Goal: Information Seeking & Learning: Learn about a topic

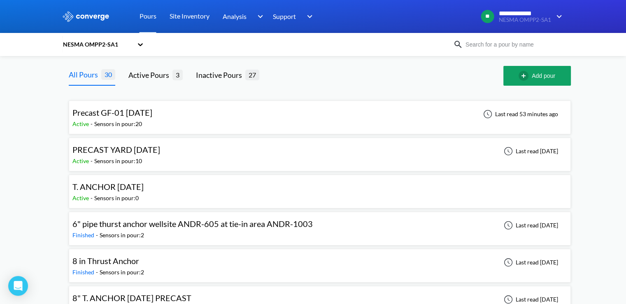
click at [130, 112] on span "Precast GF-01 [DATE]" at bounding box center [112, 112] width 80 height 10
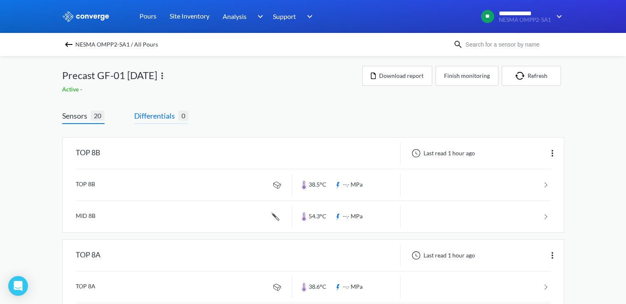
click at [160, 118] on span "Differentials" at bounding box center [156, 116] width 44 height 12
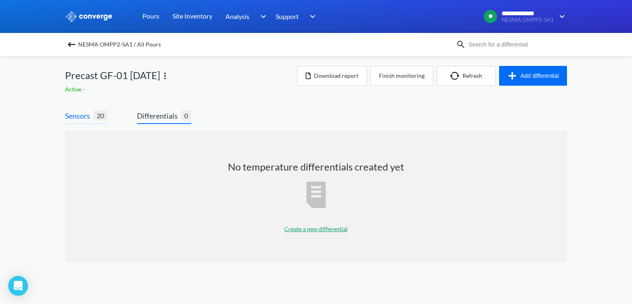
click at [95, 117] on span "20" at bounding box center [100, 115] width 14 height 10
click at [158, 115] on span "Differentials" at bounding box center [159, 116] width 44 height 12
click at [74, 119] on span "Sensors" at bounding box center [79, 116] width 28 height 12
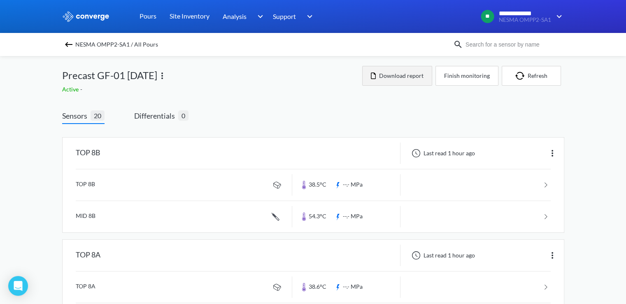
click at [416, 78] on button "Download report" at bounding box center [397, 76] width 70 height 20
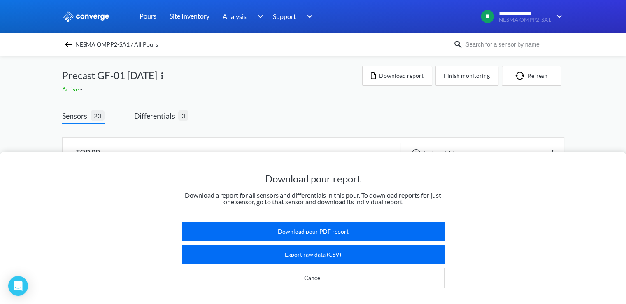
click at [376, 130] on div "Download pour report Download a report for all sensors and differentials in thi…" at bounding box center [313, 152] width 626 height 304
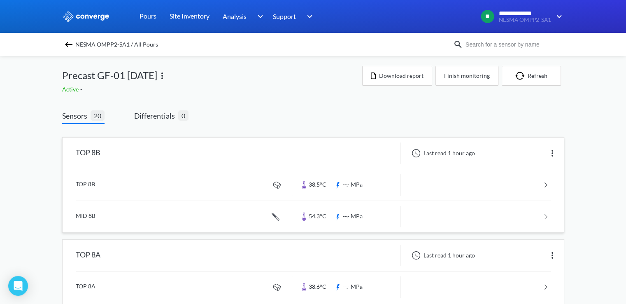
click at [90, 188] on link at bounding box center [313, 184] width 475 height 31
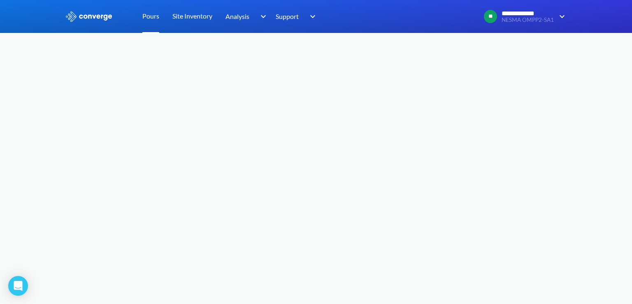
click at [155, 19] on link "Pours" at bounding box center [150, 16] width 17 height 33
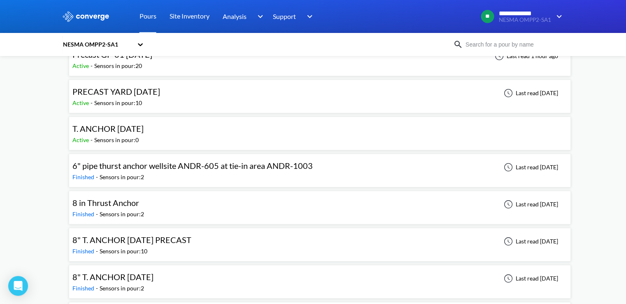
scroll to position [82, 0]
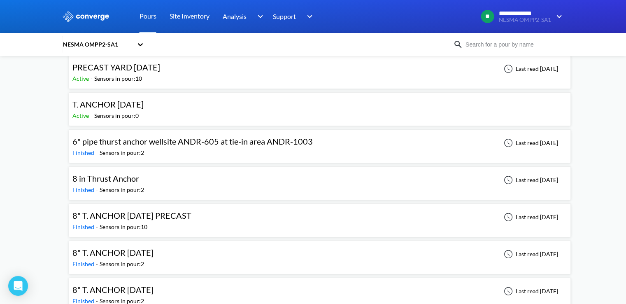
click at [138, 106] on span "T. ANCHOR [DATE]" at bounding box center [107, 104] width 71 height 10
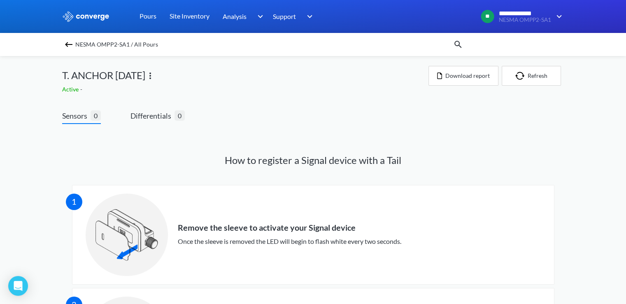
click at [70, 46] on img at bounding box center [69, 44] width 10 height 10
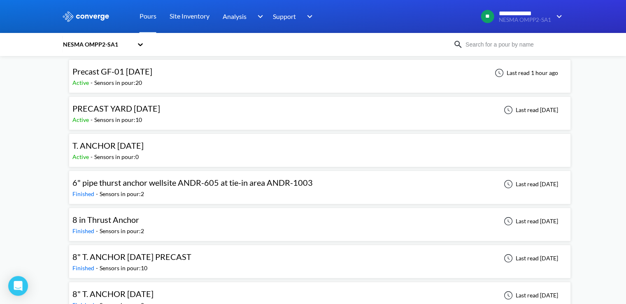
scroll to position [82, 0]
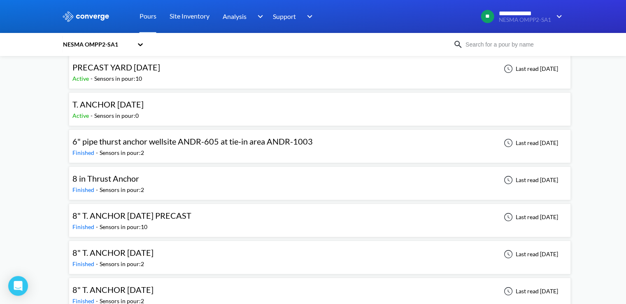
click at [176, 145] on span "6" pipe thurst anchor wellsite ANDR-605 at tie-in area ANDR-1003" at bounding box center [192, 141] width 240 height 10
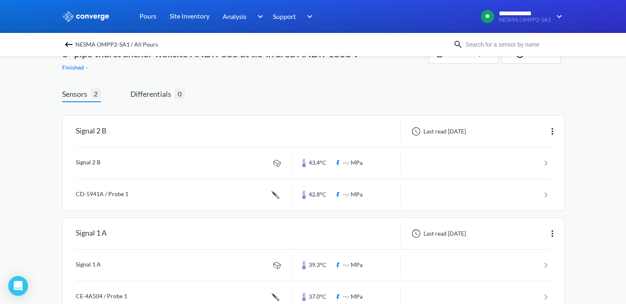
scroll to position [41, 0]
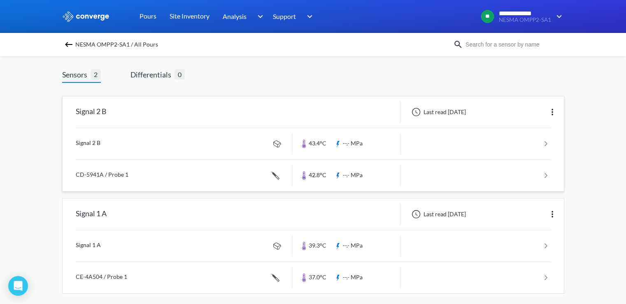
click at [91, 142] on link at bounding box center [313, 143] width 475 height 31
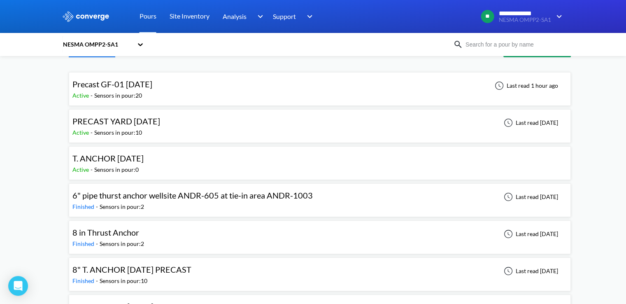
scroll to position [41, 0]
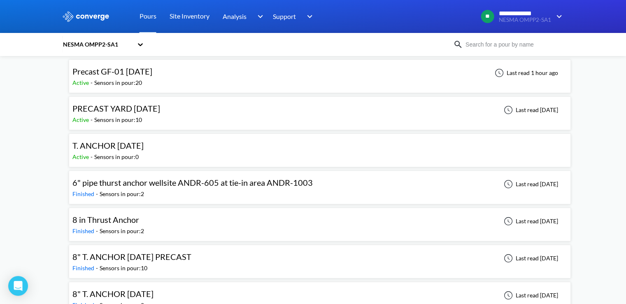
click at [125, 184] on span "6" pipe thurst anchor wellsite ANDR-605 at tie-in area ANDR-1003" at bounding box center [192, 182] width 240 height 10
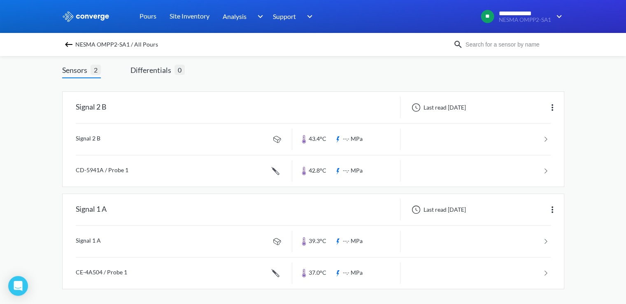
scroll to position [46, 0]
click at [92, 143] on link at bounding box center [313, 138] width 475 height 31
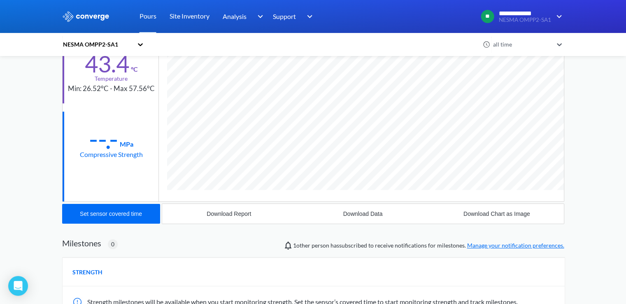
scroll to position [93, 0]
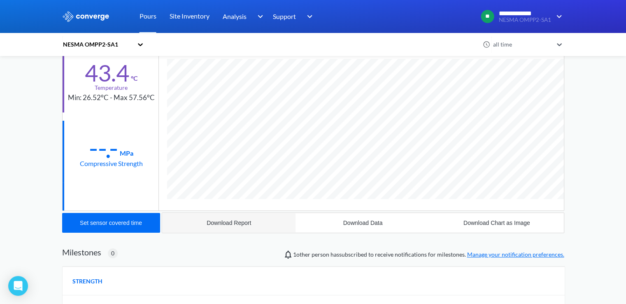
click at [219, 222] on div "Download Report" at bounding box center [228, 222] width 44 height 7
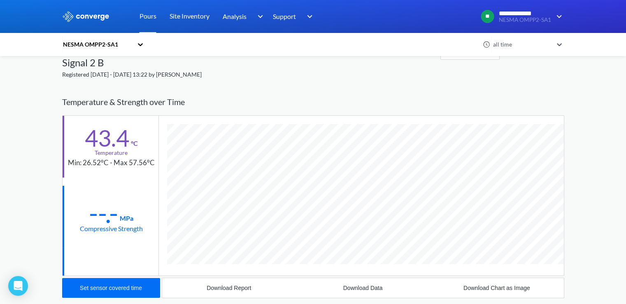
scroll to position [0, 0]
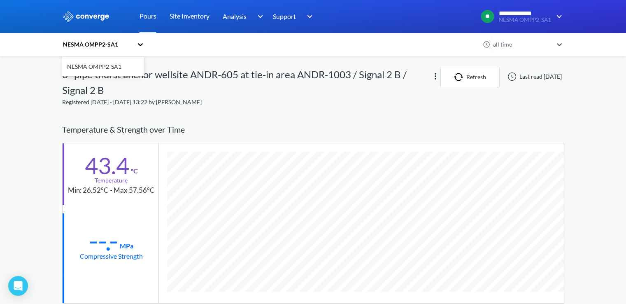
click at [141, 45] on icon at bounding box center [140, 44] width 8 height 8
click at [140, 109] on div "option NESMA OMPP2-SA1 focused, 1 of 1. 1 result available. Use Up and Down to …" at bounding box center [313, 289] width 502 height 445
click at [86, 39] on div "NESMA OMPP2-SA1" at bounding box center [99, 44] width 74 height 19
click at [86, 45] on div "NESMA OMPP2-SA1" at bounding box center [97, 44] width 71 height 9
click at [95, 43] on div "NESMA OMPP2-SA1" at bounding box center [97, 44] width 71 height 9
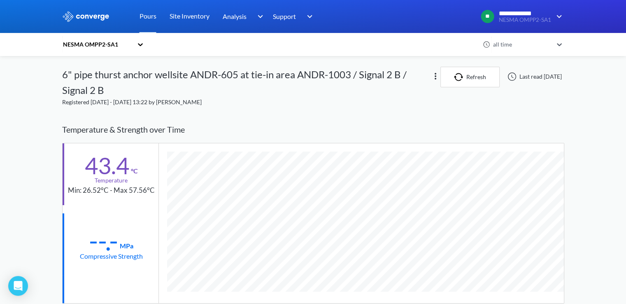
click at [152, 120] on div "Temperature & Strength over Time" at bounding box center [313, 129] width 502 height 26
click at [149, 19] on link "Pours" at bounding box center [147, 16] width 17 height 33
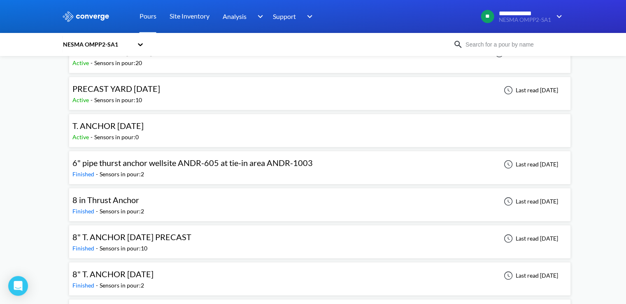
scroll to position [82, 0]
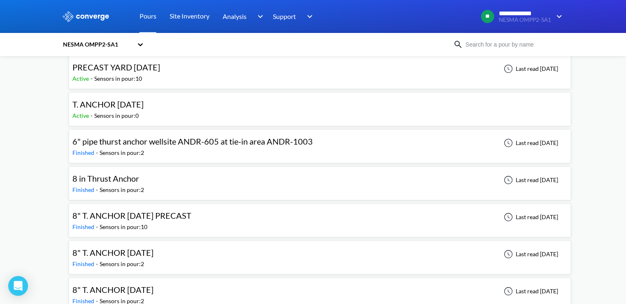
click at [149, 178] on div "8 in Thrust Anchor Finished - Sensors in pour: 2 Last read [DATE]" at bounding box center [319, 183] width 494 height 26
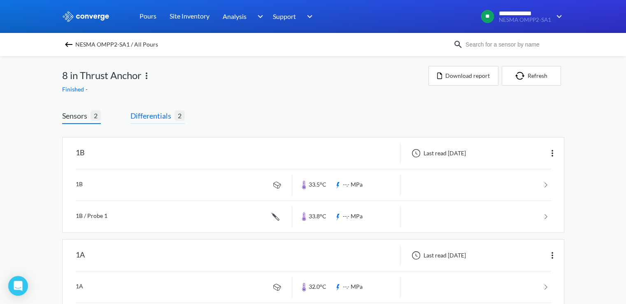
click at [169, 117] on span "Differentials" at bounding box center [152, 116] width 44 height 12
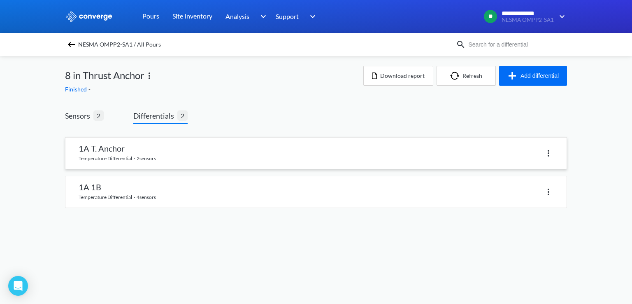
click at [161, 154] on link at bounding box center [315, 152] width 501 height 31
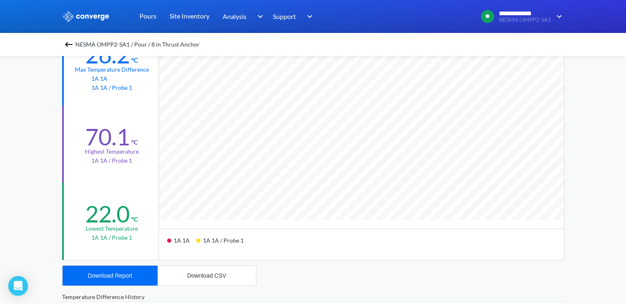
scroll to position [82, 0]
